Goal: Task Accomplishment & Management: Use online tool/utility

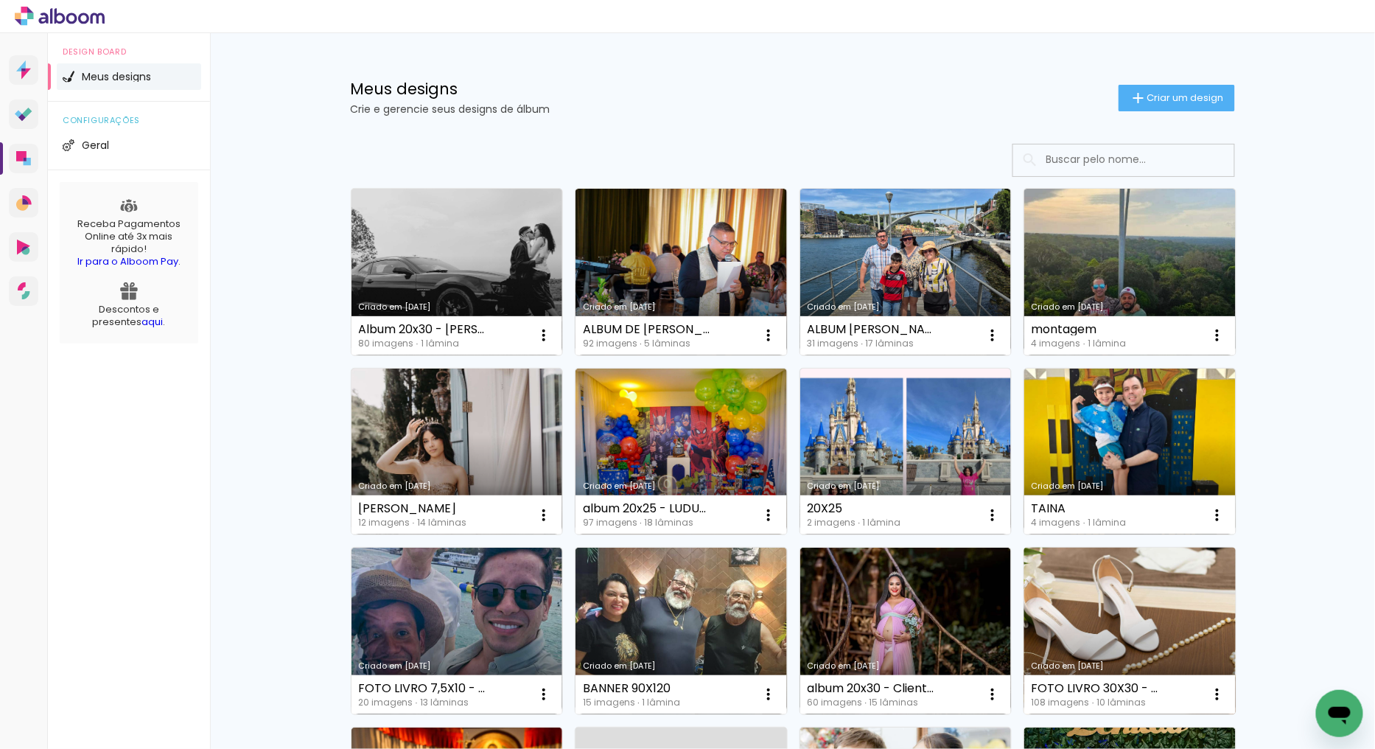
scroll to position [82, 0]
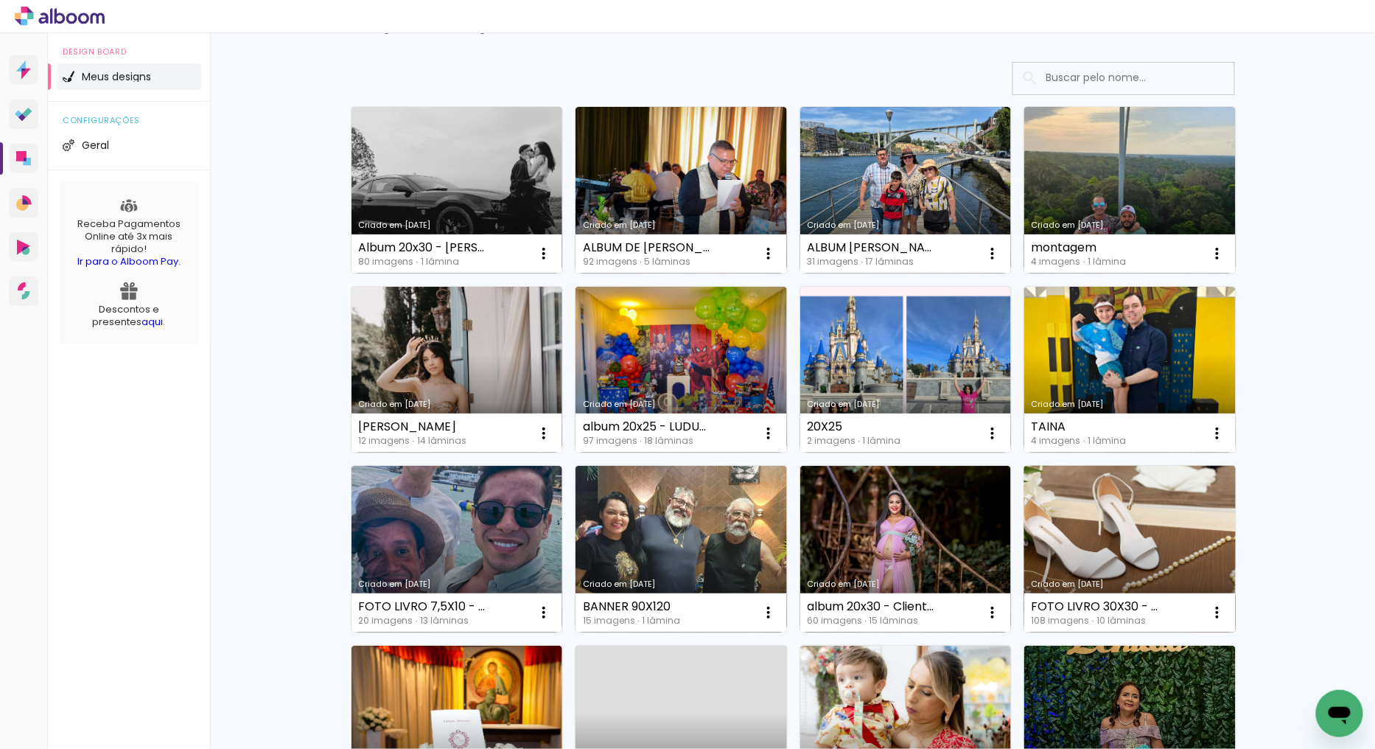
click at [1077, 509] on link "Criado em [DATE]" at bounding box center [1129, 549] width 211 height 167
